Goal: Find specific page/section: Find specific page/section

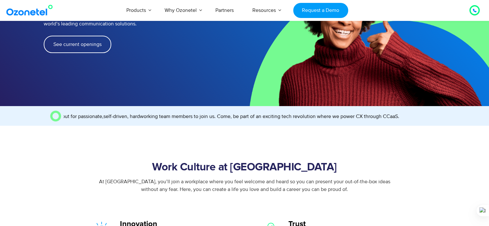
click at [82, 36] on link "See current openings" at bounding box center [78, 44] width 68 height 17
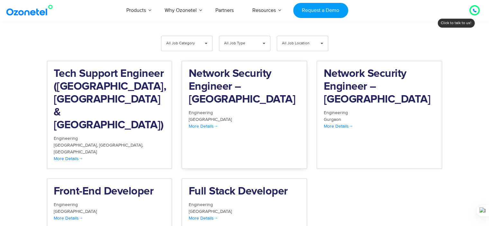
scroll to position [656, 0]
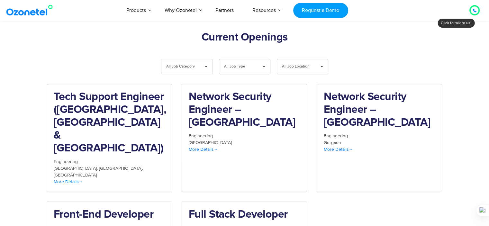
click at [199, 59] on div "All Job Category ▾" at bounding box center [186, 66] width 51 height 15
click at [233, 59] on span "All Job Type" at bounding box center [239, 66] width 31 height 15
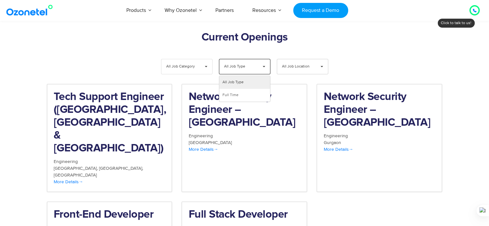
click at [208, 59] on span "▾" at bounding box center [206, 66] width 12 height 15
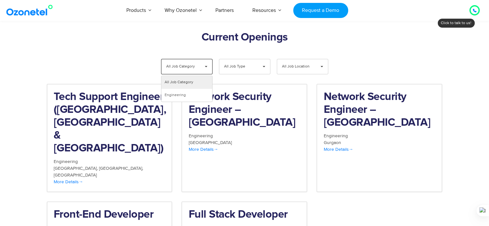
click at [14, 122] on section "**********" at bounding box center [244, 148] width 489 height 241
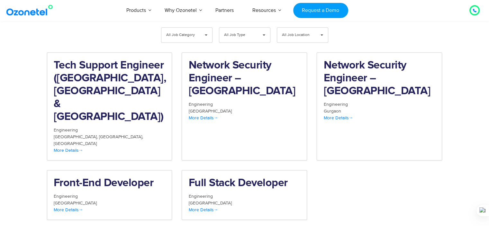
scroll to position [686, 0]
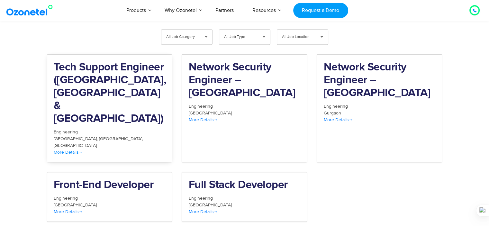
click at [87, 149] on div "More Details" at bounding box center [110, 152] width 112 height 7
click at [116, 202] on div "[GEOGRAPHIC_DATA]" at bounding box center [110, 205] width 112 height 7
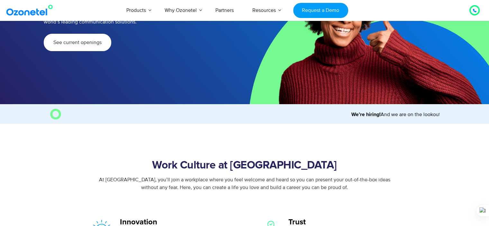
scroll to position [104, 0]
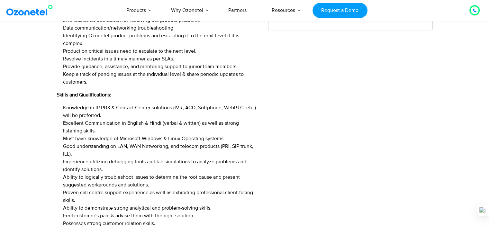
scroll to position [416, 0]
